Goal: Information Seeking & Learning: Learn about a topic

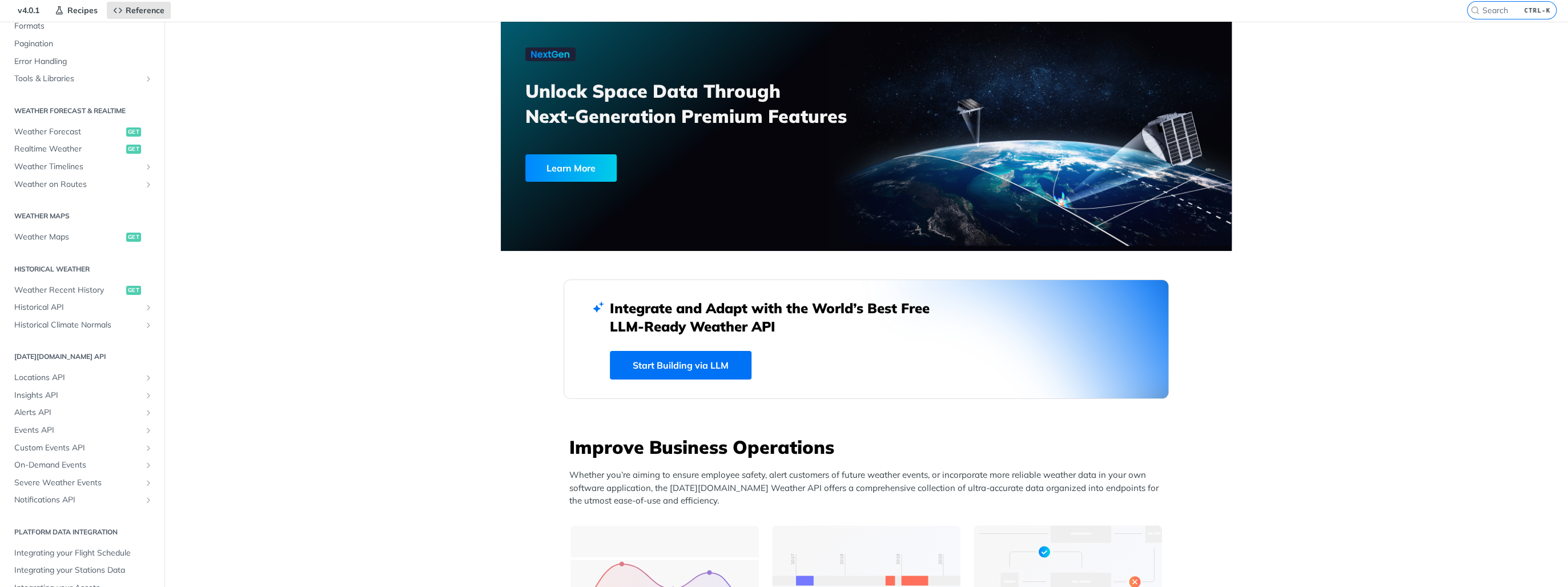
scroll to position [92, 0]
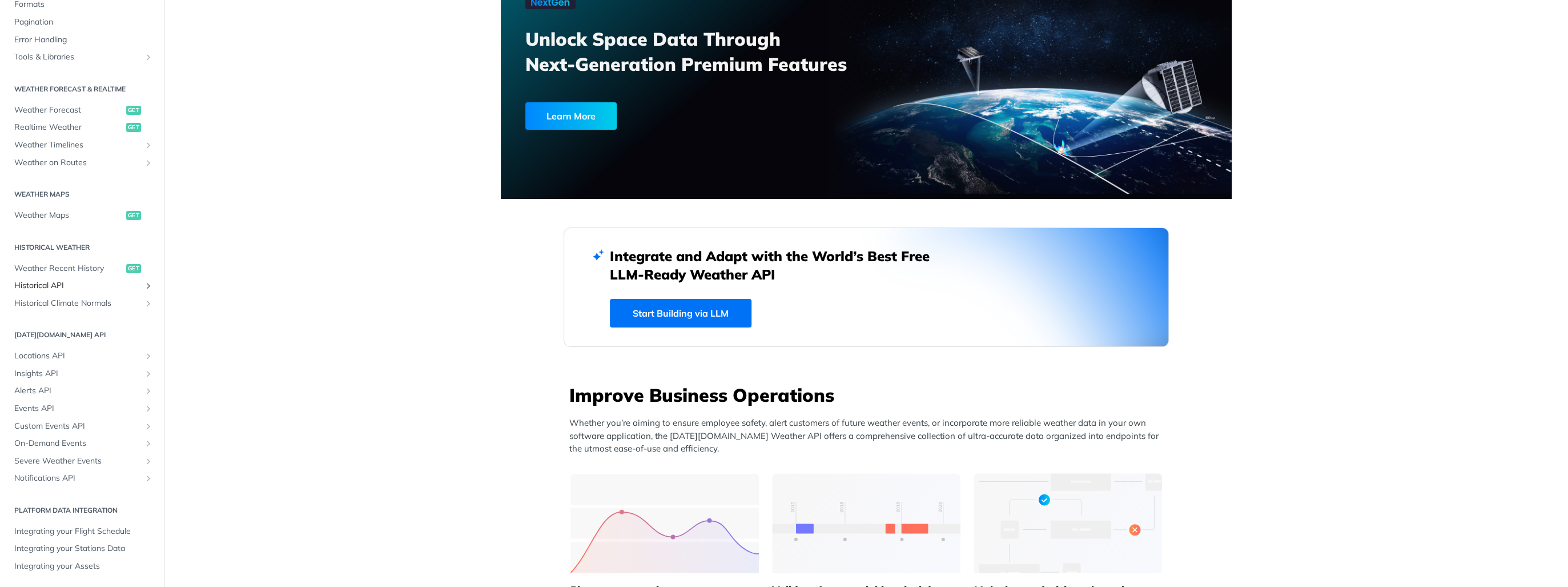
click at [64, 282] on span "Historical API" at bounding box center [77, 285] width 127 height 11
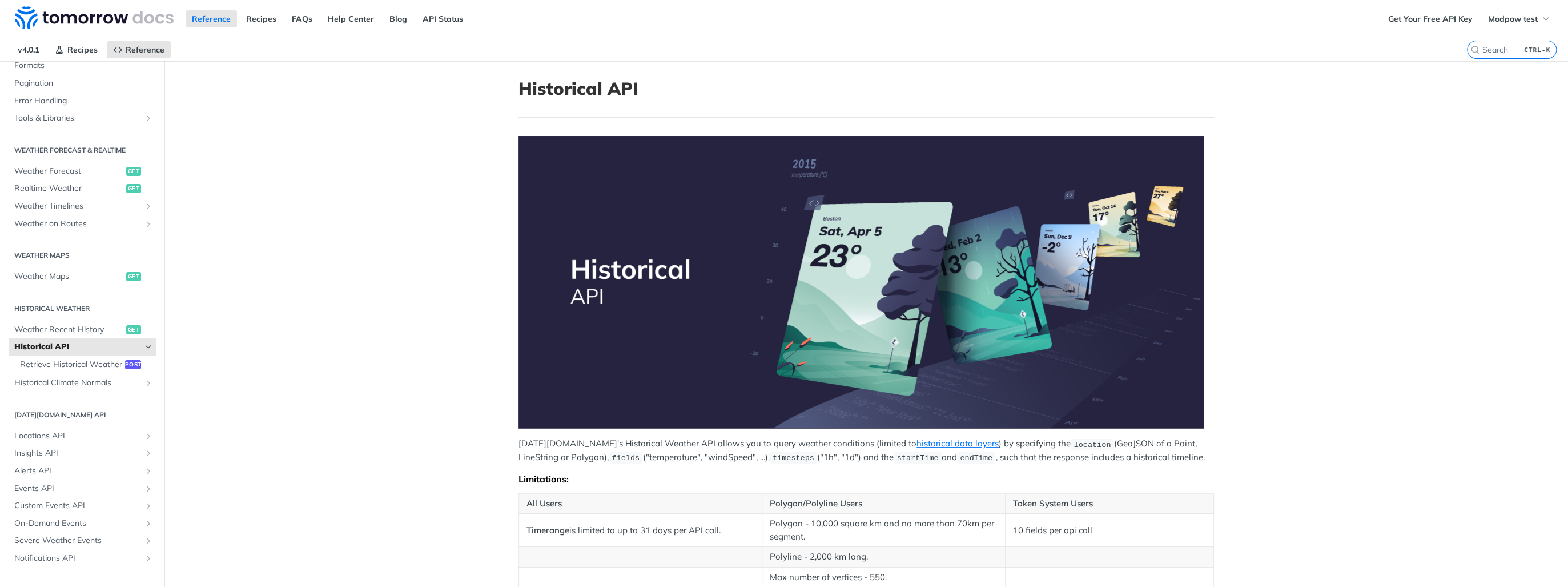
scroll to position [274, 0]
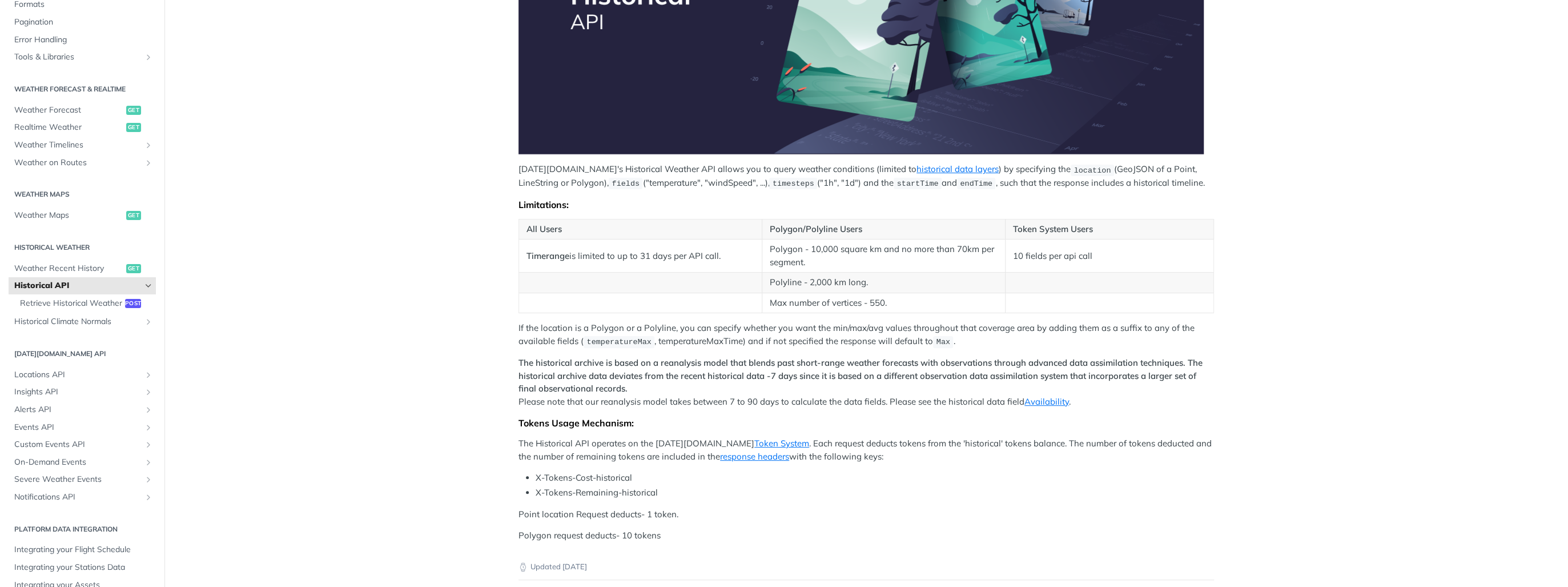
click at [457, 247] on main "JUMP TO CTRL-/ Fundamentals Tomorrow.io APIs Weather Data Layers Core Probabili…" at bounding box center [784, 246] width 1568 height 919
click at [448, 259] on main "JUMP TO CTRL-/ Fundamentals Tomorrow.io APIs Weather Data Layers Core Probabili…" at bounding box center [784, 246] width 1568 height 919
drag, startPoint x: 755, startPoint y: 279, endPoint x: 892, endPoint y: 285, distance: 137.1
click at [892, 285] on tr "Polyline - 2,000 km long." at bounding box center [867, 283] width 695 height 21
drag, startPoint x: 892, startPoint y: 285, endPoint x: 891, endPoint y: 308, distance: 23.0
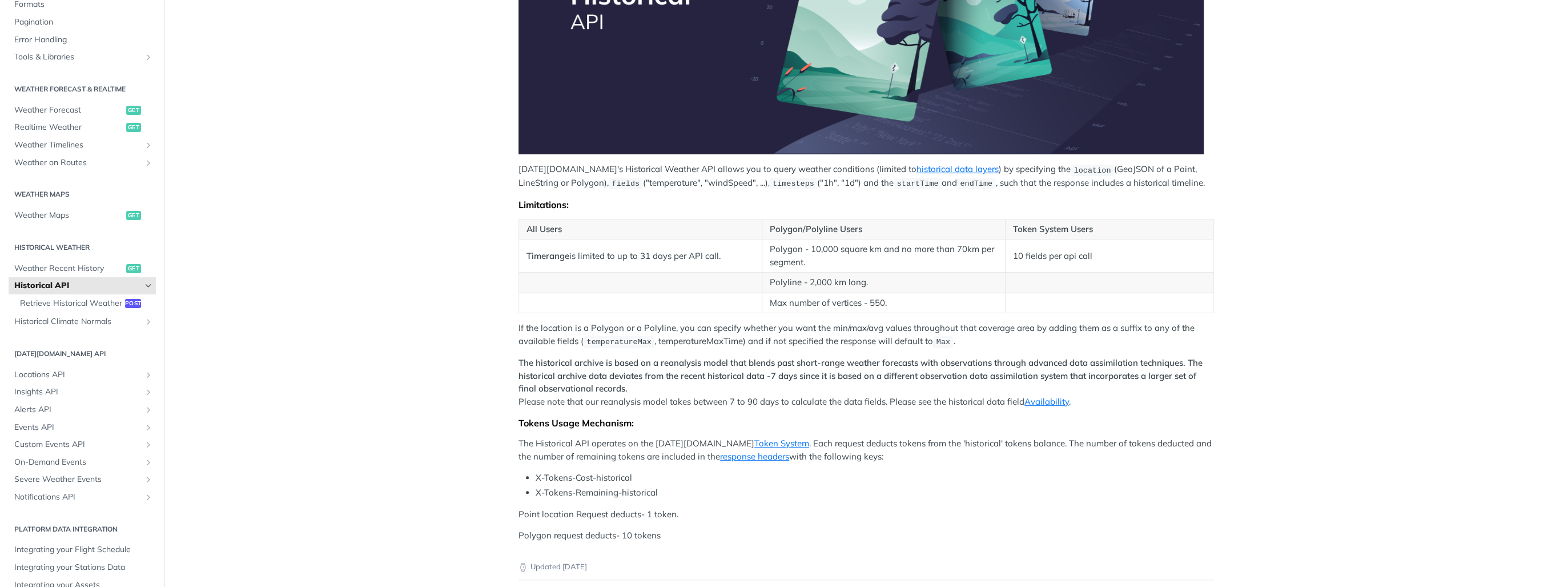
click at [891, 308] on td "Max number of vertices - 550." at bounding box center [884, 303] width 244 height 21
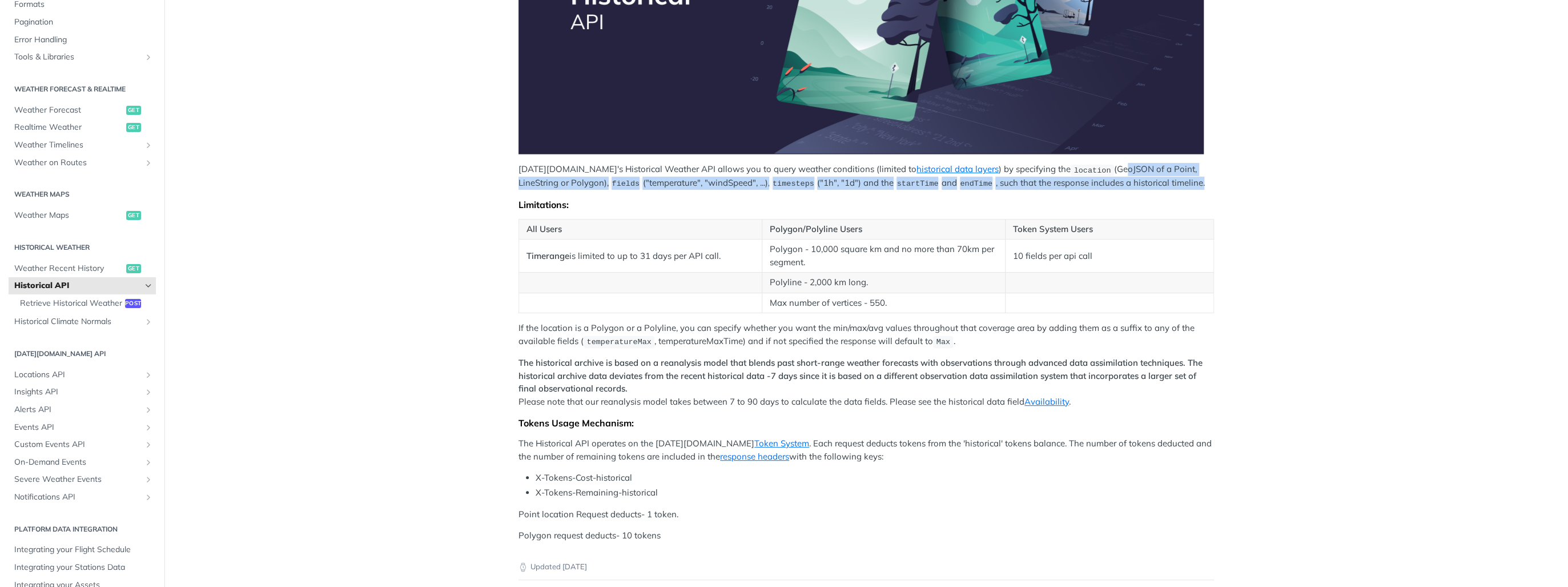
drag, startPoint x: 1069, startPoint y: 169, endPoint x: 1158, endPoint y: 183, distance: 90.1
click at [1158, 183] on p "Tomorrow.io's Historical Weather API allows you to query weather conditions (li…" at bounding box center [866, 176] width 696 height 27
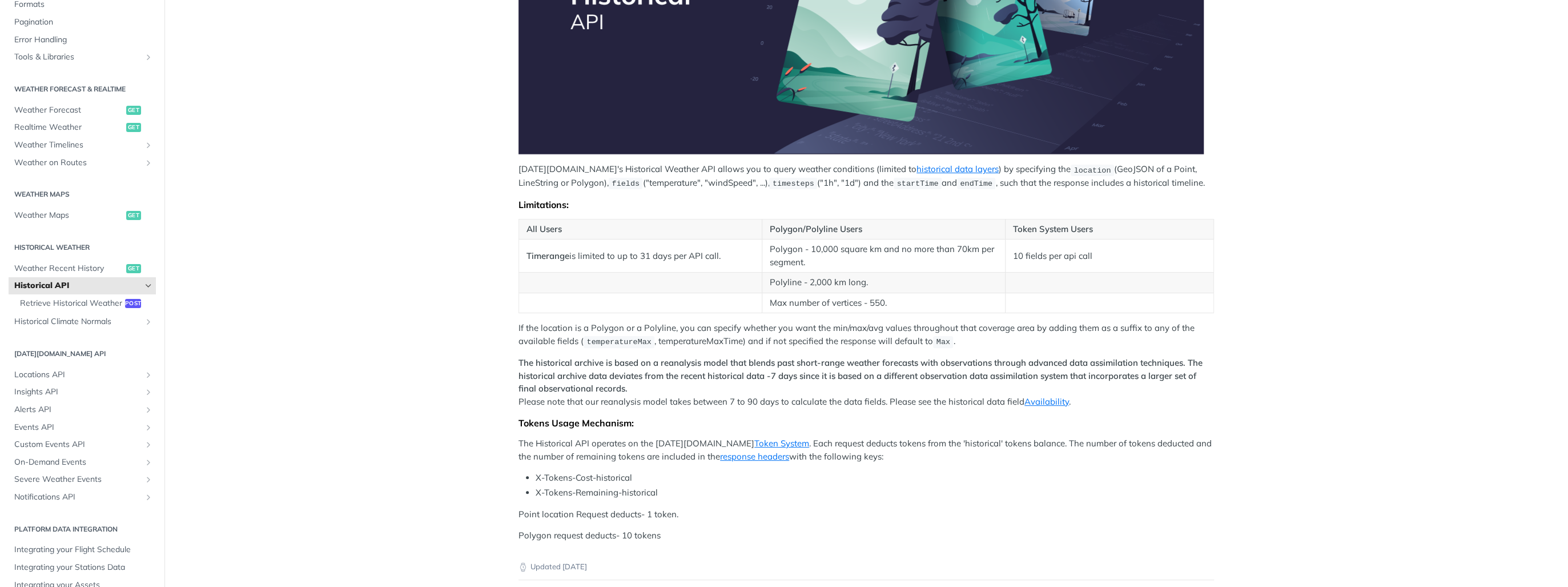
drag, startPoint x: 1158, startPoint y: 183, endPoint x: 1147, endPoint y: 190, distance: 13.0
click at [1147, 190] on div "Tomorrow.io's Historical Weather API allows you to query weather conditions (li…" at bounding box center [866, 202] width 696 height 680
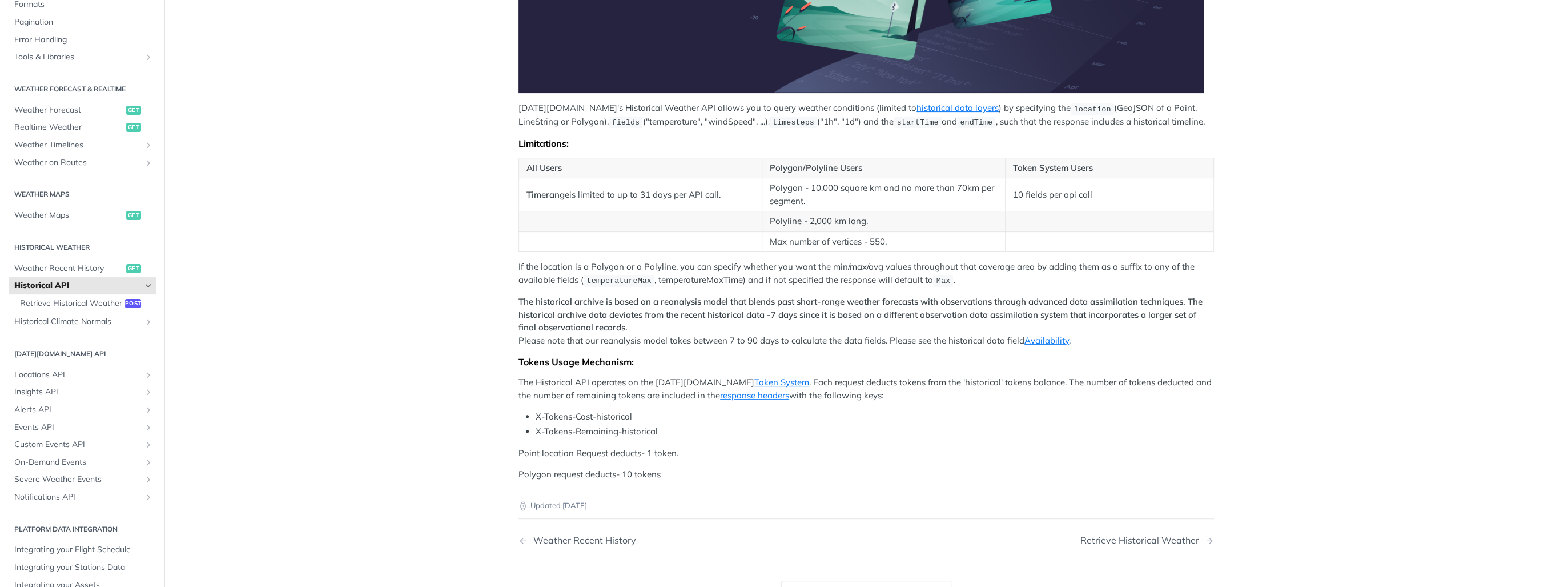
scroll to position [320, 0]
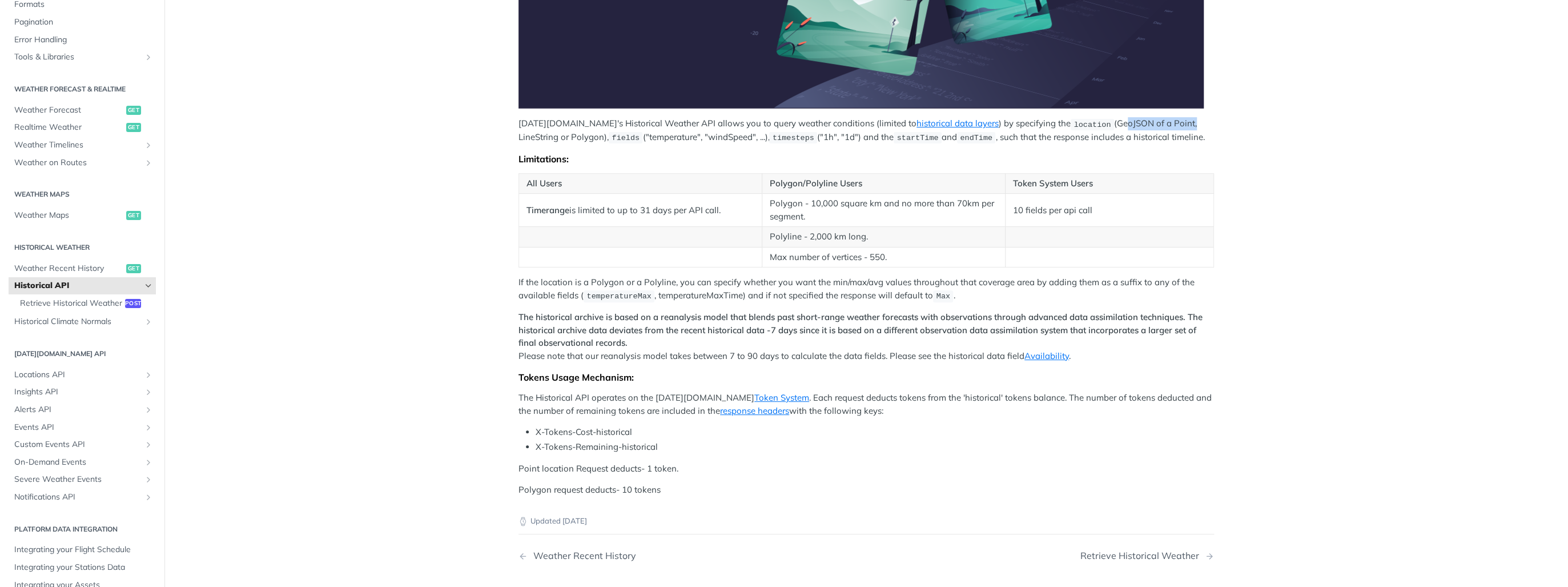
drag, startPoint x: 1097, startPoint y: 124, endPoint x: 1139, endPoint y: 125, distance: 42.0
click at [1139, 125] on p "Tomorrow.io's Historical Weather API allows you to query weather conditions (li…" at bounding box center [866, 130] width 696 height 27
drag, startPoint x: 1139, startPoint y: 125, endPoint x: 1110, endPoint y: 161, distance: 46.2
click at [1110, 161] on div "Limitations:" at bounding box center [866, 158] width 696 height 11
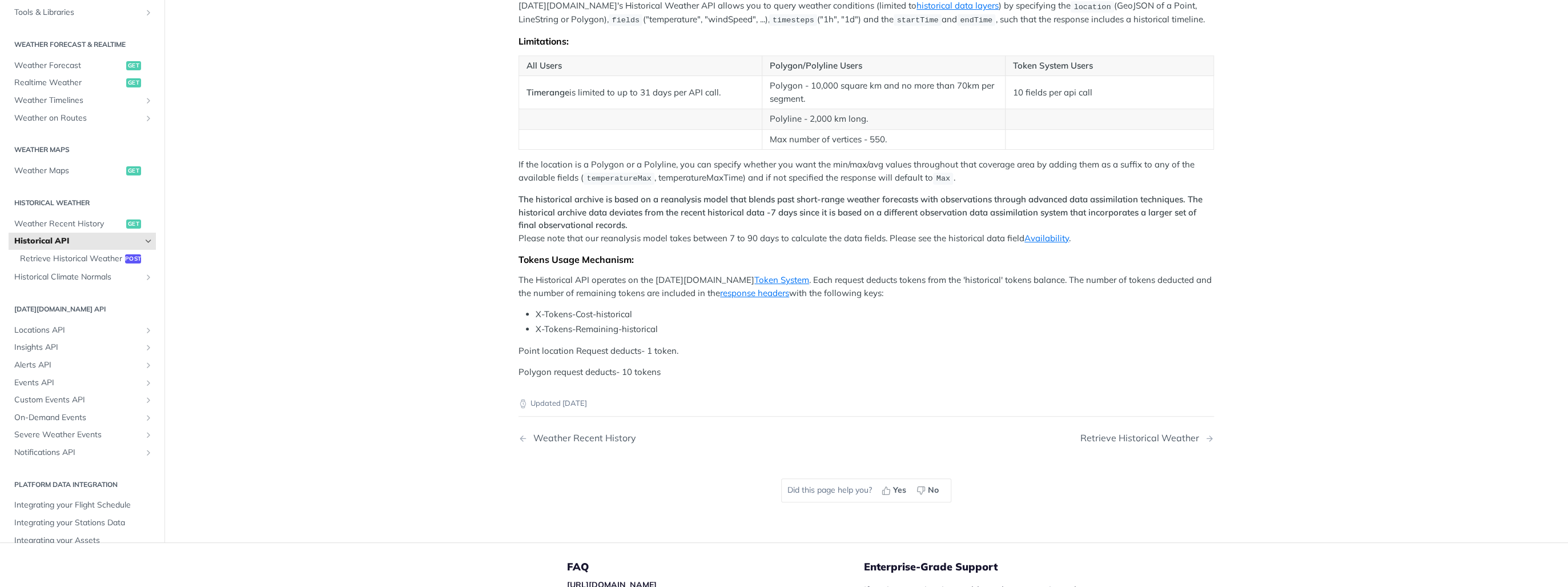
scroll to position [274, 0]
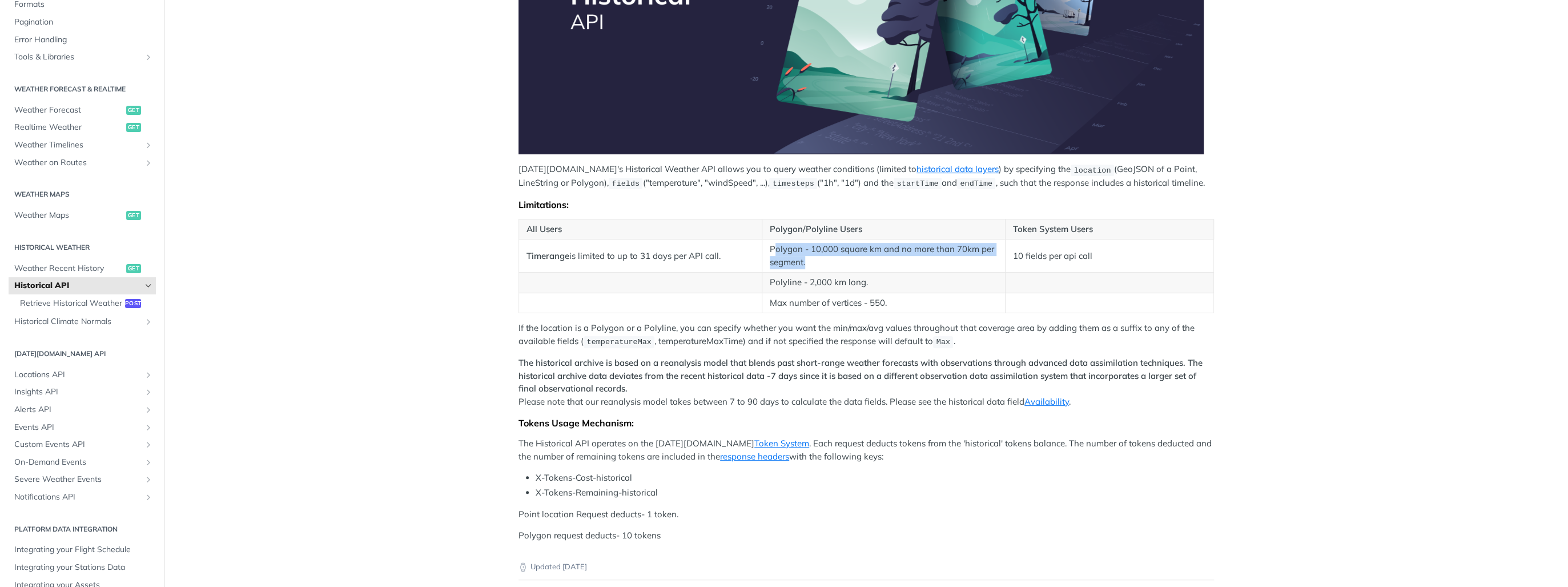
drag, startPoint x: 780, startPoint y: 249, endPoint x: 838, endPoint y: 263, distance: 59.7
click at [838, 263] on td "Polygon - 10,000 square km and no more than 70km per segment." at bounding box center [884, 256] width 244 height 33
click at [902, 450] on p "The Historical API operates on the Tomorrow.io Token System . Each request dedu…" at bounding box center [866, 449] width 696 height 25
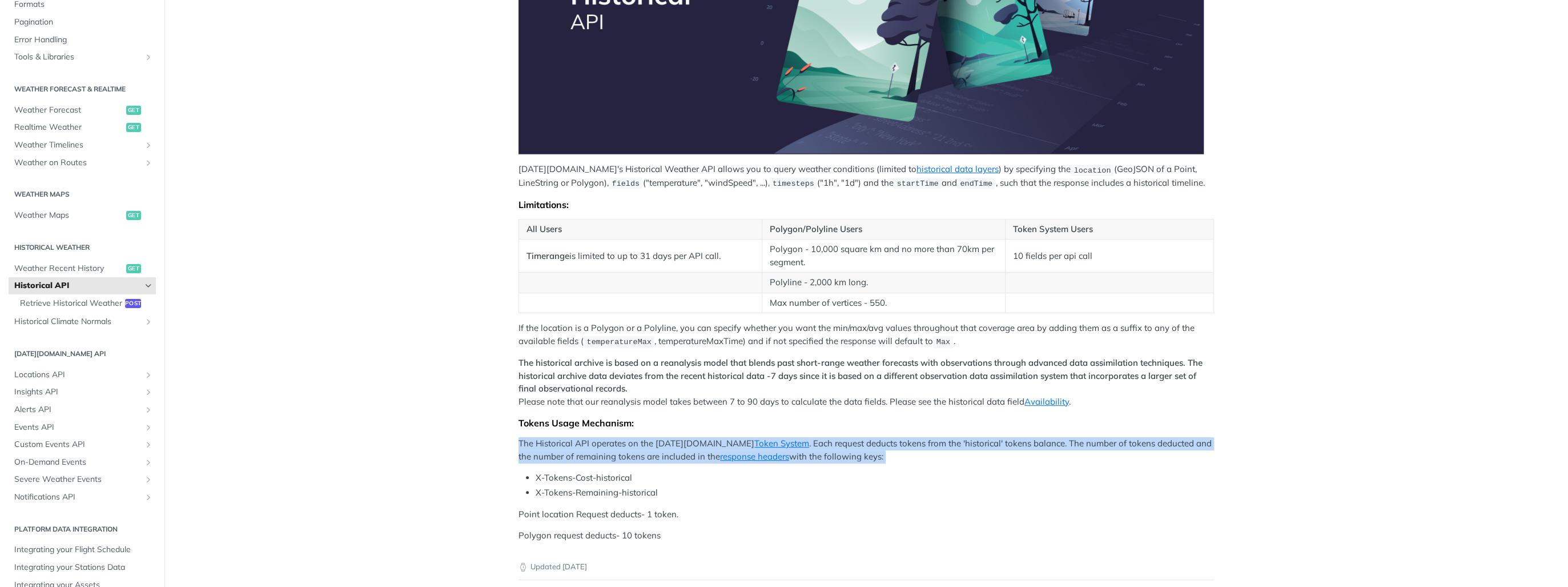
click at [902, 450] on p "The Historical API operates on the Tomorrow.io Token System . Each request dedu…" at bounding box center [866, 449] width 696 height 25
click at [900, 455] on p "The Historical API operates on the Tomorrow.io Token System . Each request dedu…" at bounding box center [866, 449] width 696 height 25
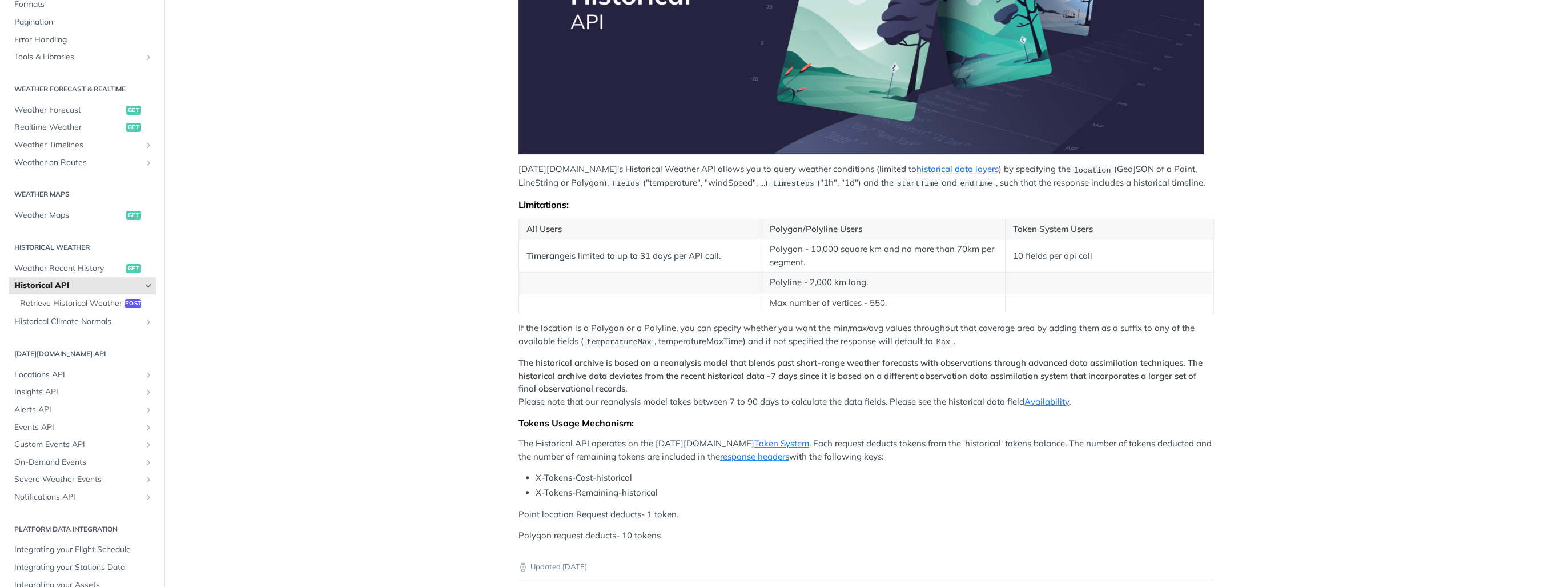
click at [929, 462] on div "Tomorrow.io's Historical Weather API allows you to query weather conditions (li…" at bounding box center [866, 202] width 696 height 680
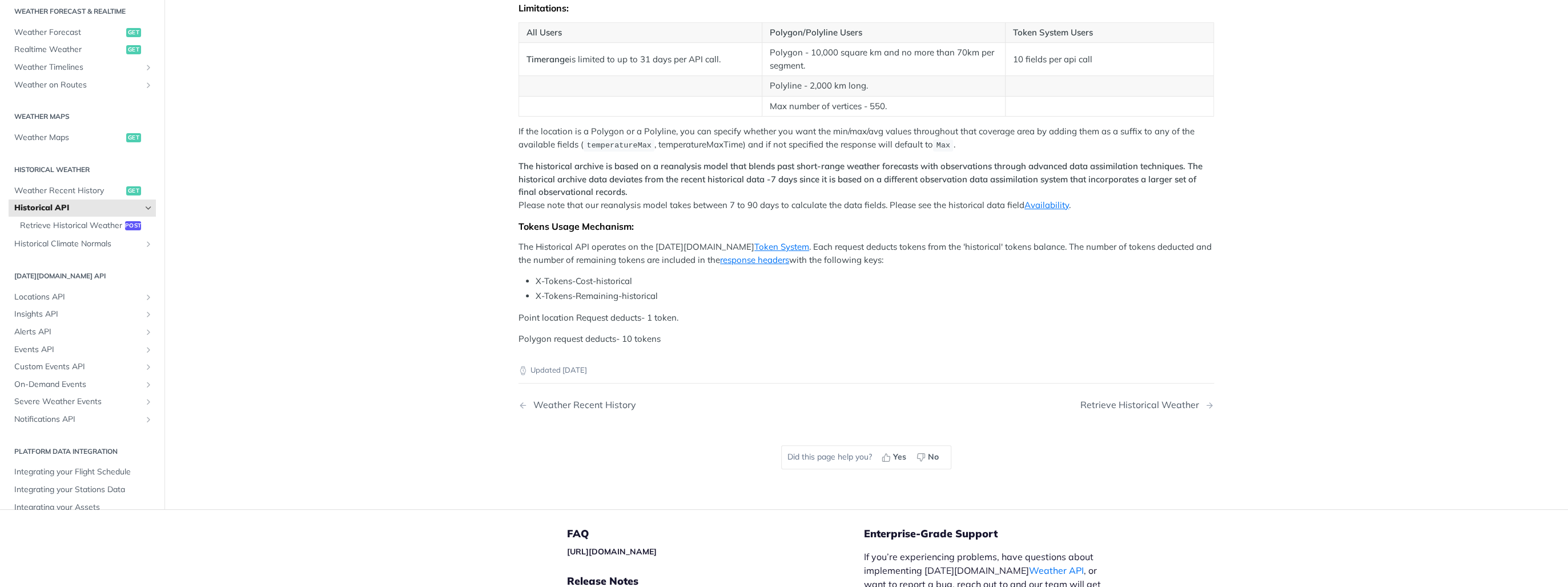
scroll to position [276, 0]
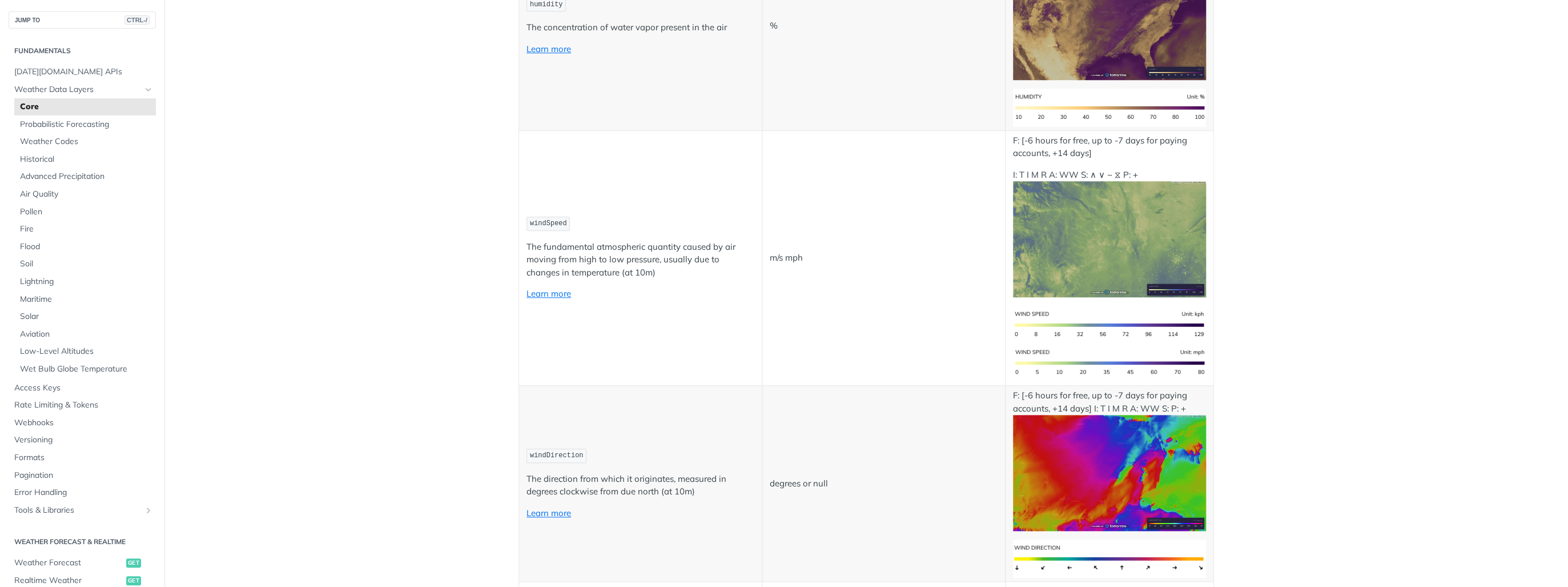
scroll to position [960, 0]
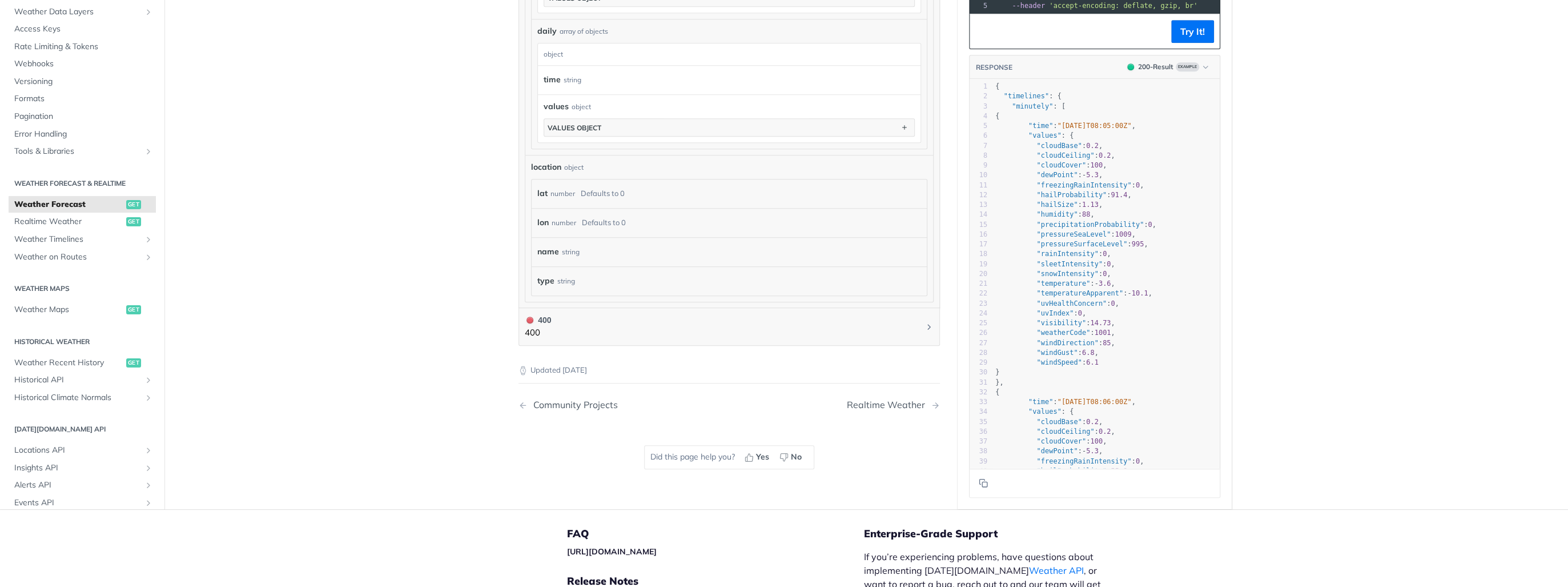
scroll to position [914, 0]
